Goal: Navigation & Orientation: Find specific page/section

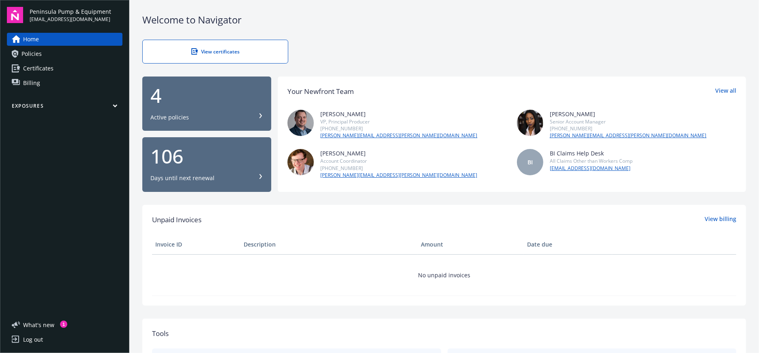
click at [254, 108] on div "4 Active policies" at bounding box center [206, 104] width 113 height 36
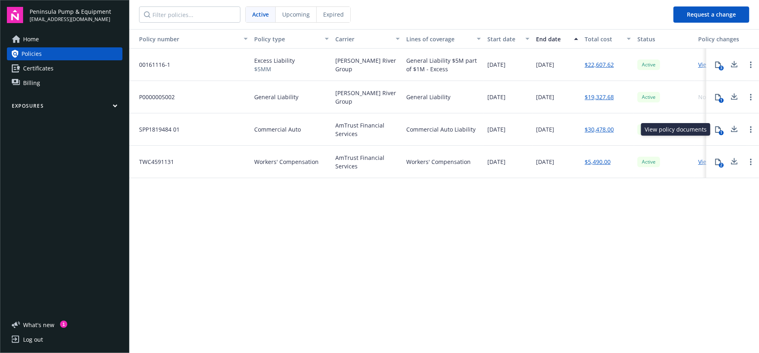
click at [717, 130] on icon at bounding box center [717, 129] width 6 height 6
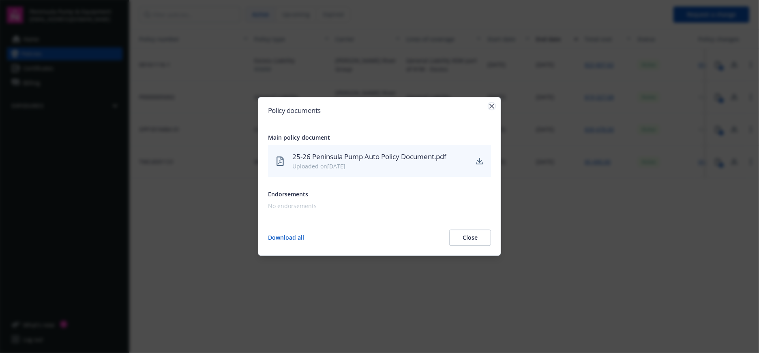
click at [492, 105] on icon "button" at bounding box center [491, 106] width 5 height 5
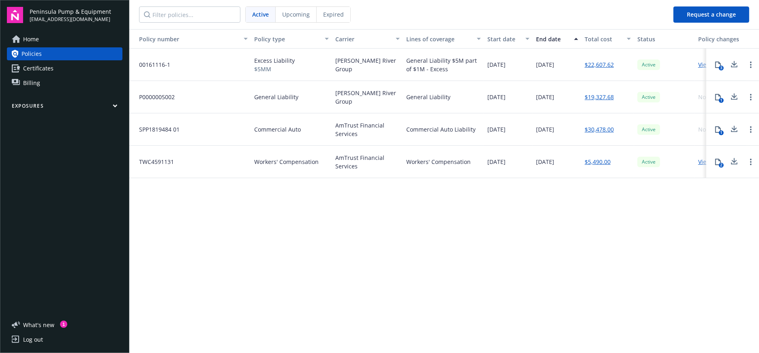
click at [107, 104] on button "Exposures" at bounding box center [65, 108] width 116 height 10
click at [48, 43] on link "Home" at bounding box center [65, 39] width 116 height 13
